Goal: Navigation & Orientation: Find specific page/section

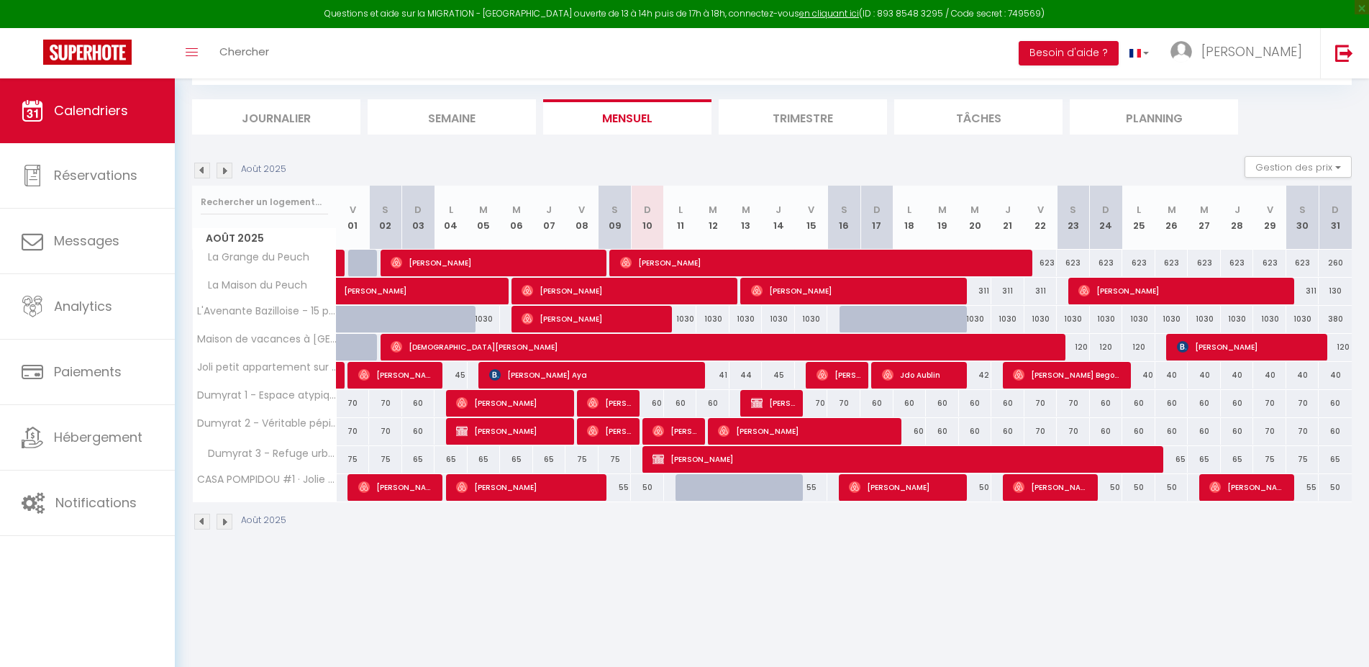
click at [202, 176] on img at bounding box center [202, 171] width 16 height 16
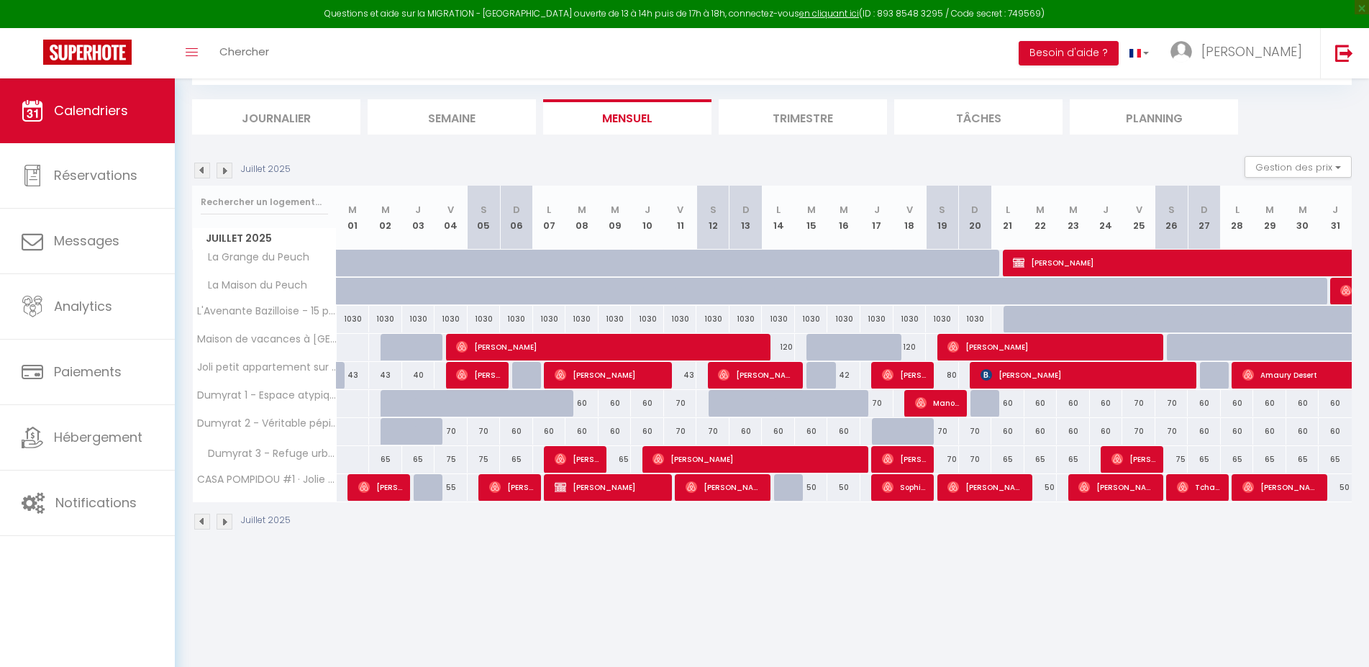
click at [225, 172] on img at bounding box center [225, 171] width 16 height 16
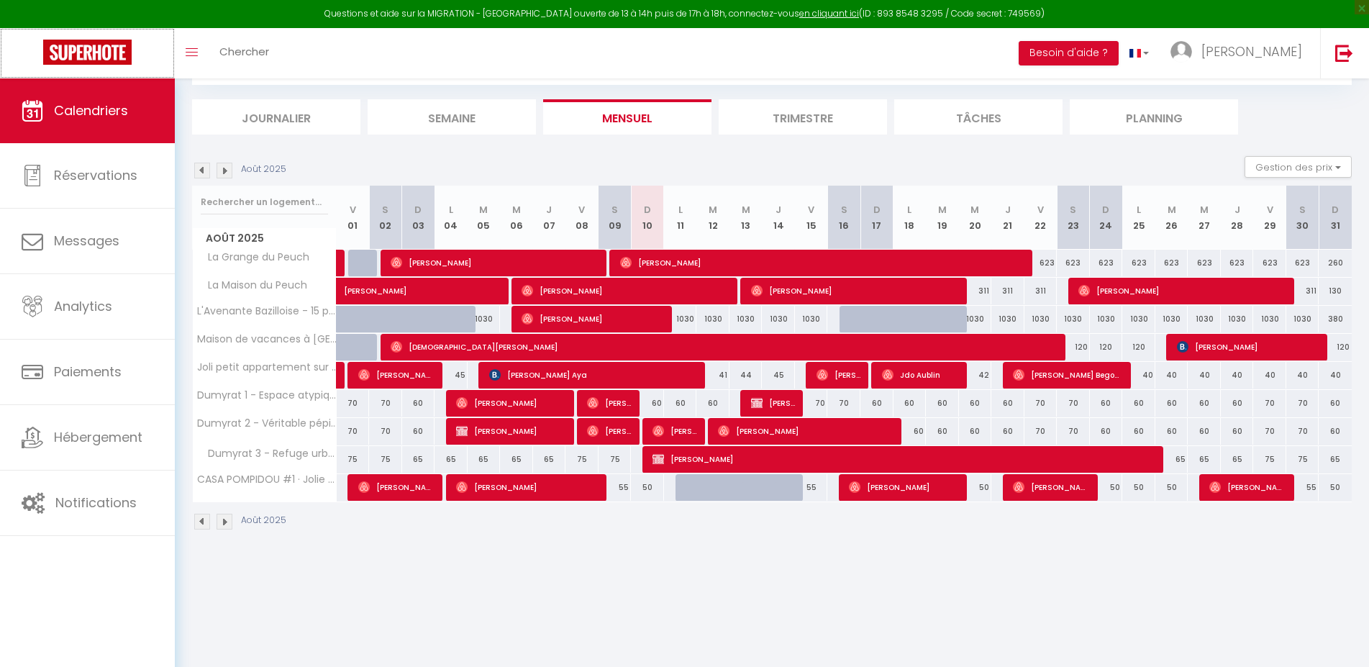
click at [85, 50] on img at bounding box center [87, 52] width 88 height 25
click at [75, 91] on link "Calendriers" at bounding box center [87, 110] width 175 height 65
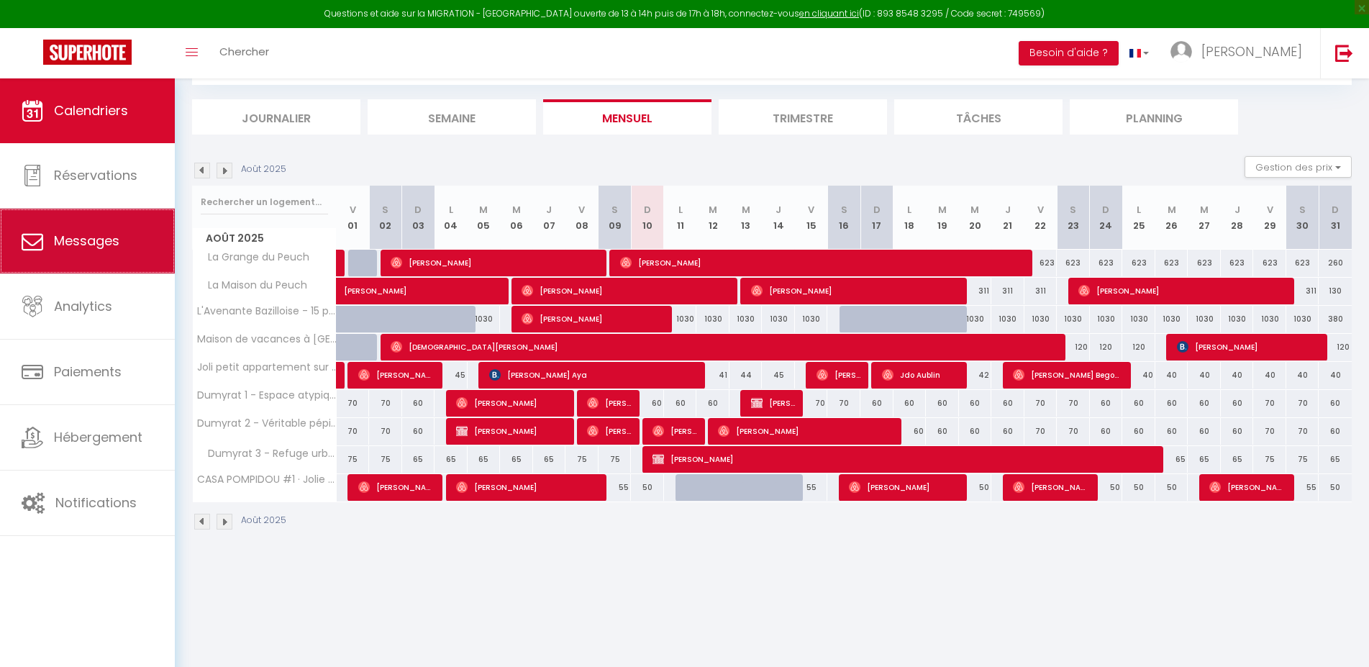
click at [81, 236] on span "Messages" at bounding box center [86, 241] width 65 height 18
select select "message"
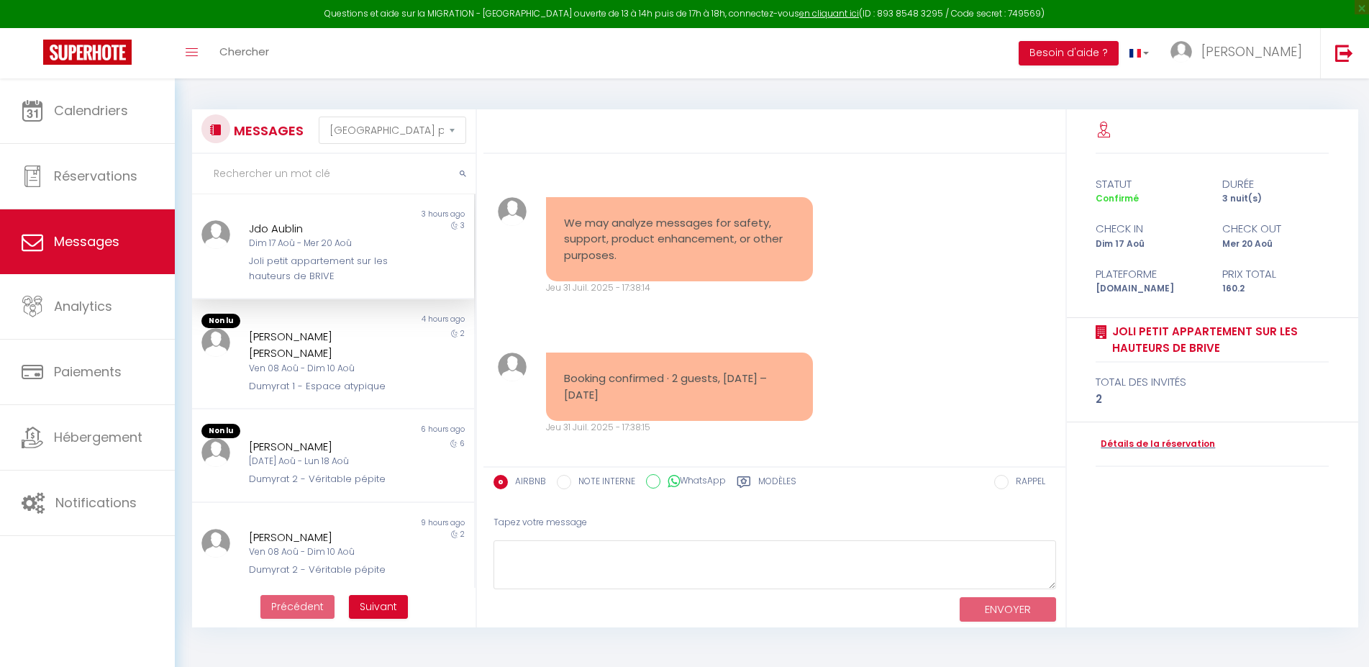
scroll to position [666, 0]
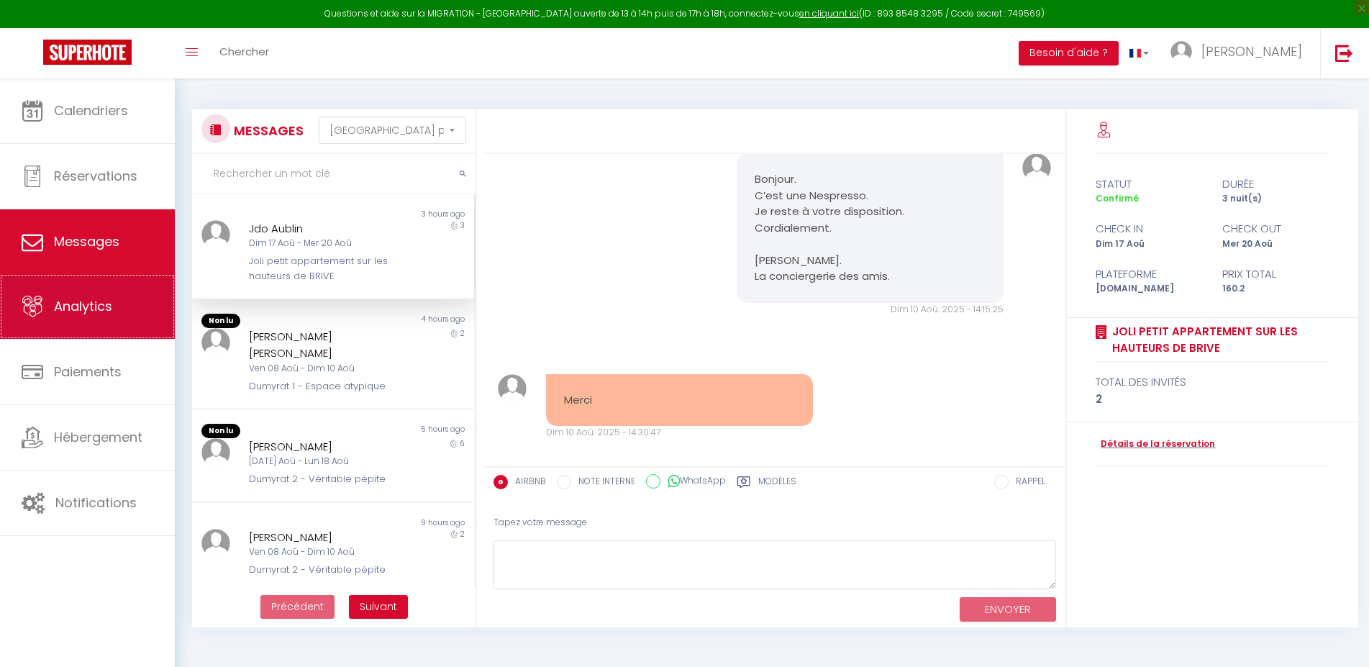
click at [73, 298] on link "Analytics" at bounding box center [87, 306] width 175 height 65
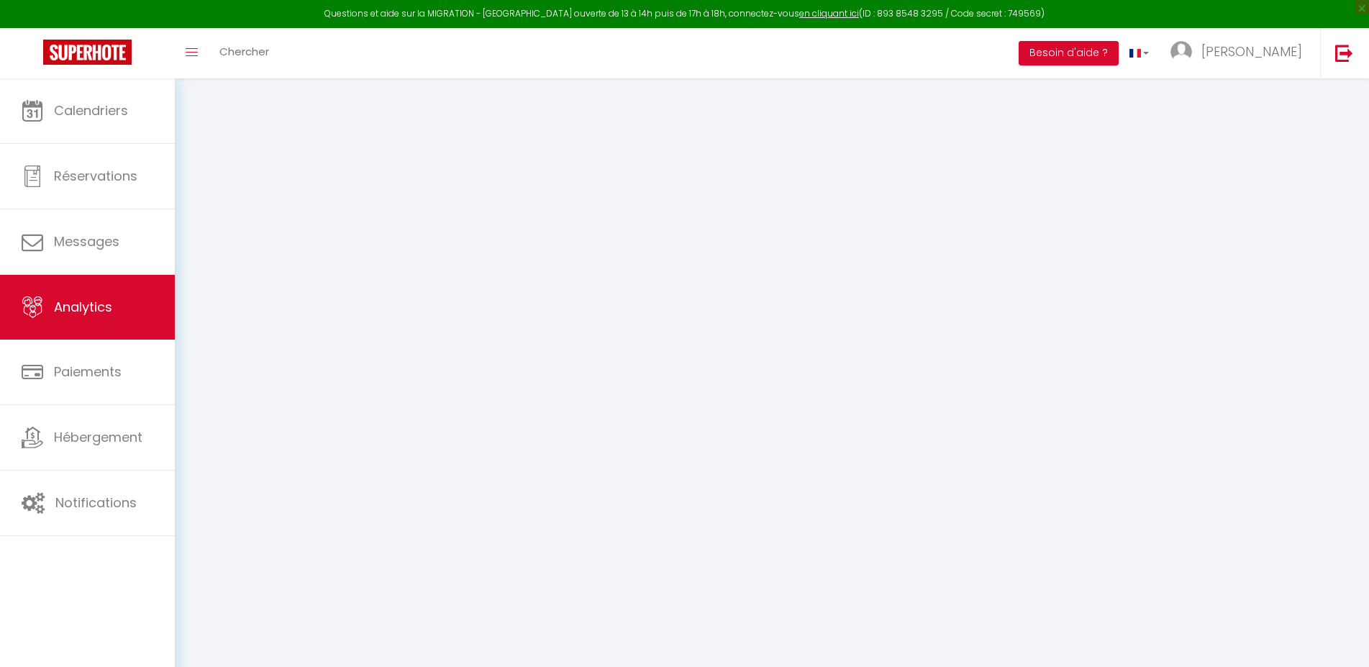
select select "2025"
select select "8"
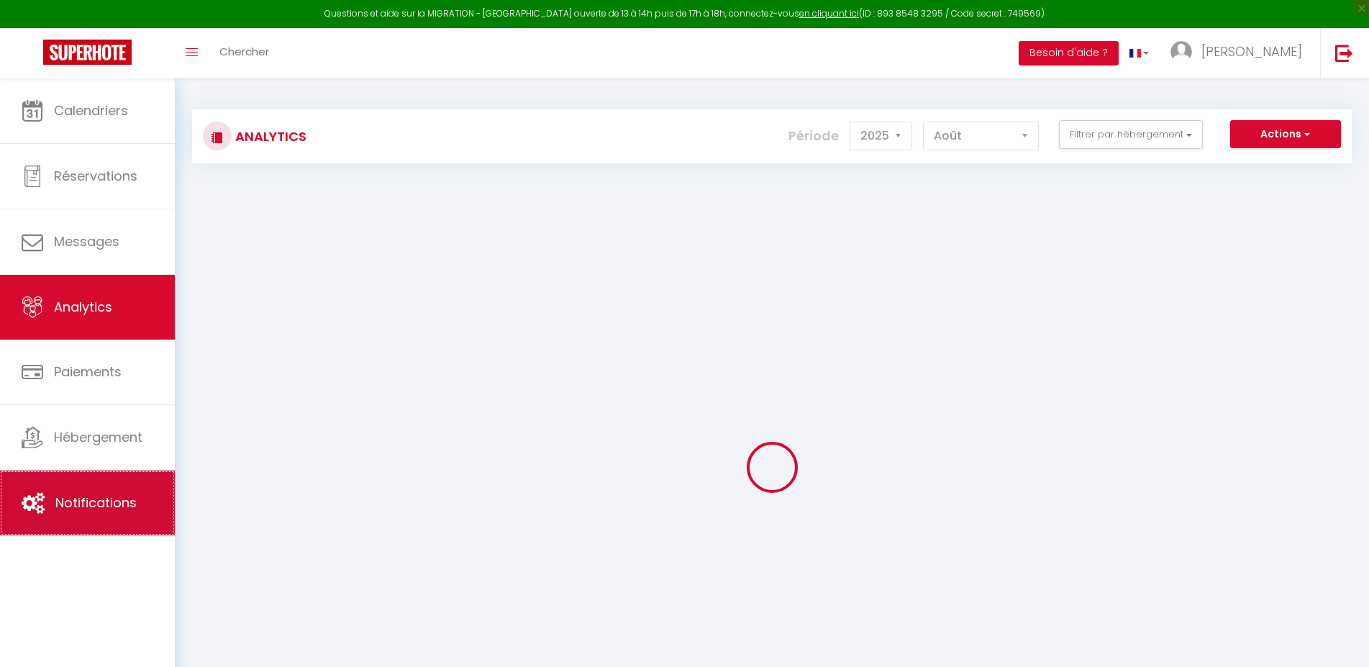
click at [94, 512] on span "Notifications" at bounding box center [95, 503] width 81 height 18
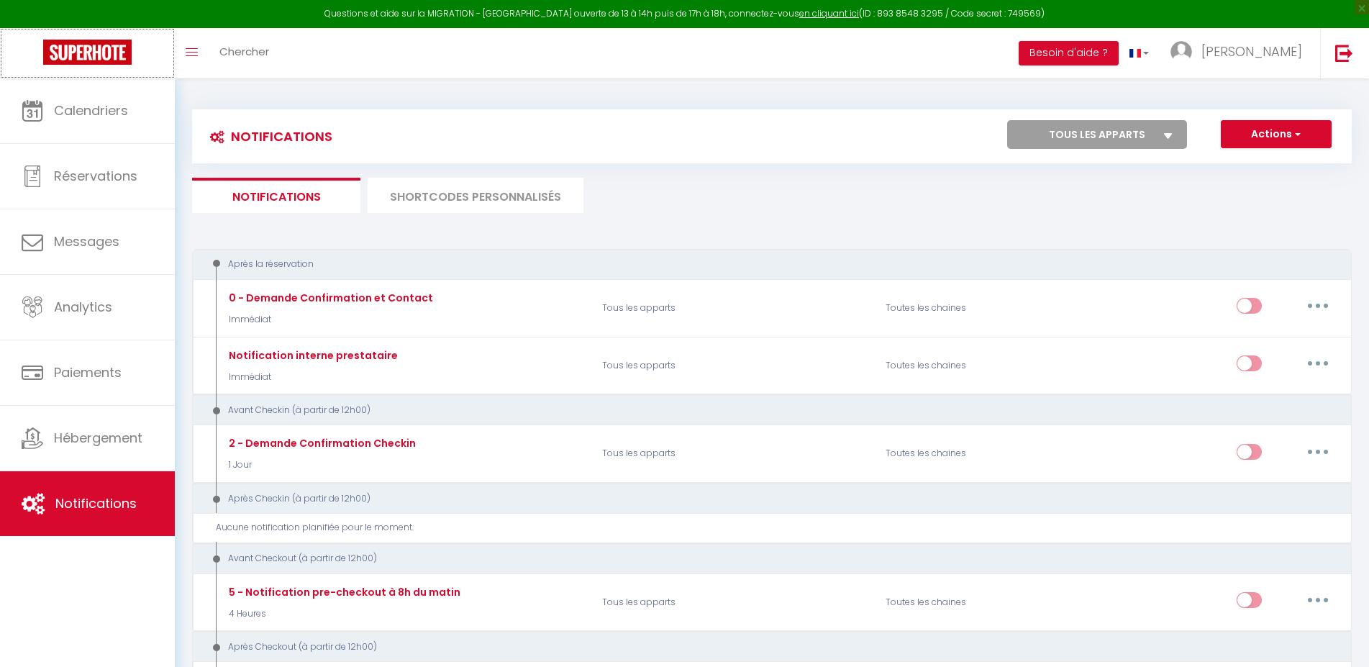
click at [86, 50] on img at bounding box center [87, 52] width 88 height 25
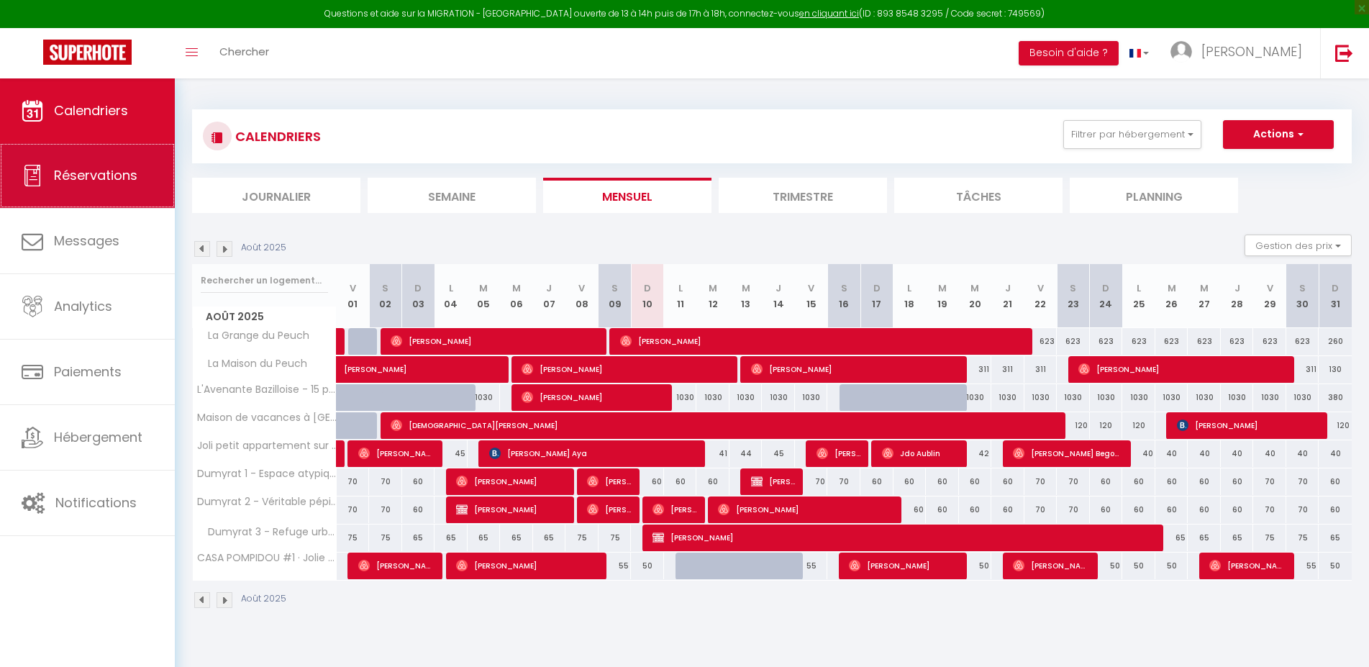
click at [86, 173] on span "Réservations" at bounding box center [95, 175] width 83 height 18
select select "not_cancelled"
